Goal: Information Seeking & Learning: Learn about a topic

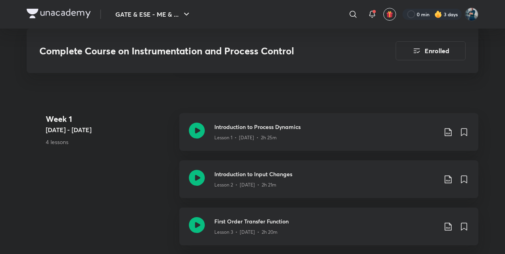
scroll to position [454, 0]
click at [197, 175] on icon at bounding box center [197, 178] width 16 height 16
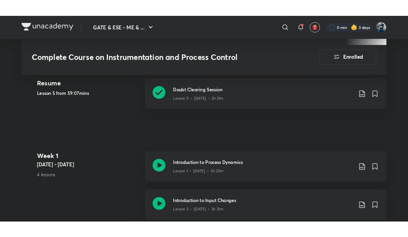
scroll to position [404, 0]
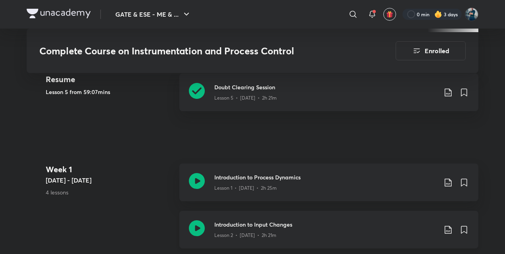
click at [199, 228] on icon at bounding box center [197, 228] width 16 height 16
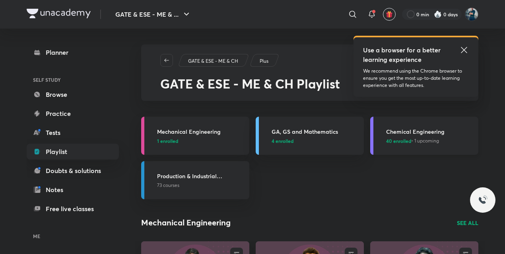
click at [404, 130] on h3 "Chemical Engineering" at bounding box center [429, 132] width 87 height 8
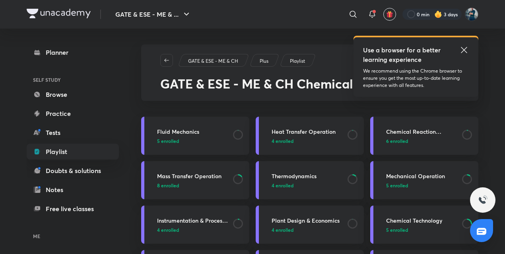
click at [460, 52] on icon at bounding box center [464, 50] width 10 height 10
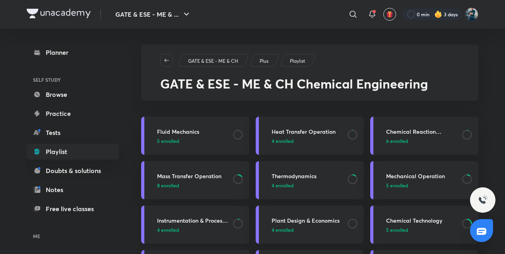
click at [173, 220] on h3 "Instrumentation & Process Control" at bounding box center [192, 221] width 71 height 8
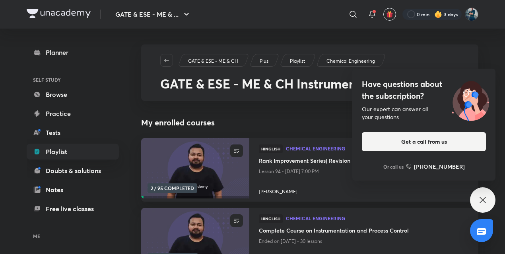
click at [480, 195] on div "Have questions about the subscription? Our expert can answer all your questions…" at bounding box center [482, 200] width 25 height 25
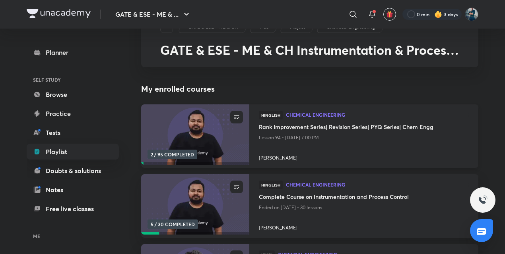
scroll to position [35, 0]
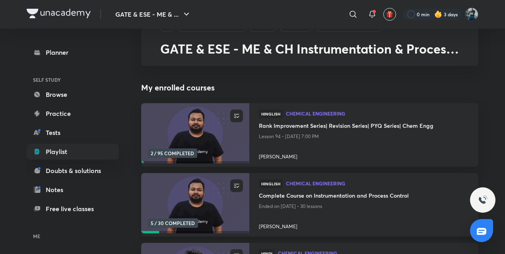
click at [363, 195] on h4 "Complete Course on Instrumentation and Process Control" at bounding box center [364, 196] width 210 height 10
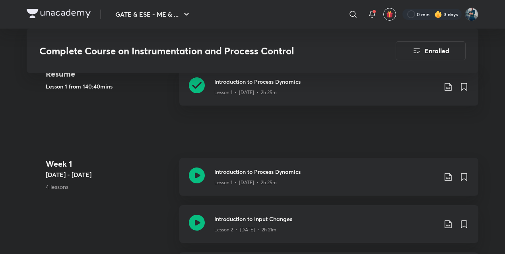
scroll to position [463, 0]
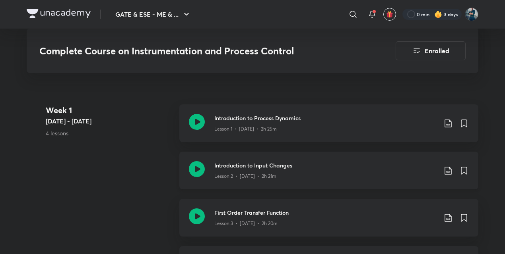
click at [198, 164] on icon at bounding box center [197, 169] width 16 height 16
